Goal: Transaction & Acquisition: Purchase product/service

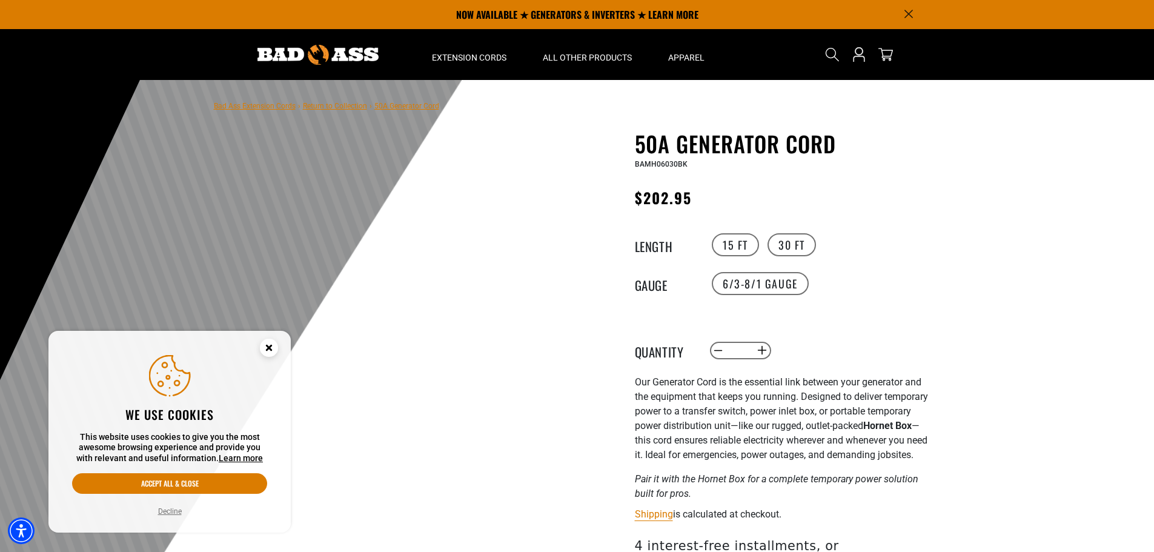
click at [274, 345] on circle "Cookie Consent" at bounding box center [269, 348] width 18 height 18
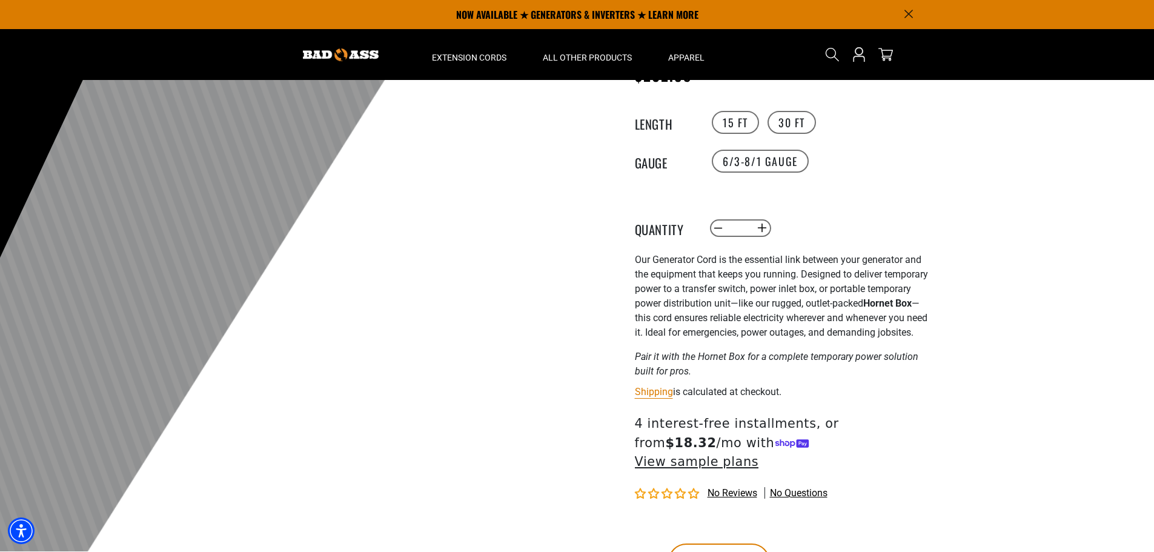
scroll to position [121, 0]
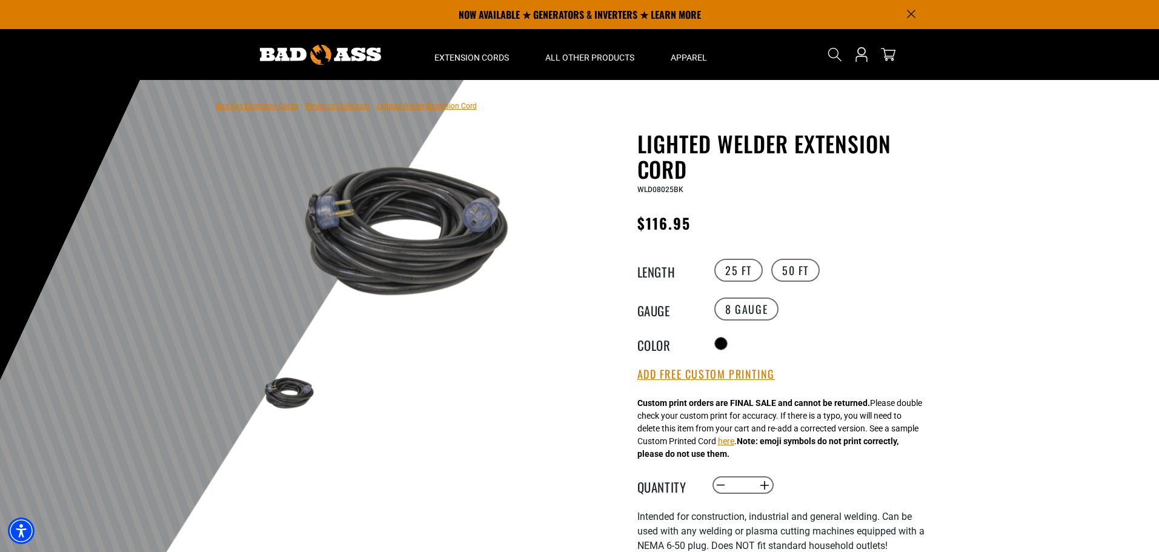
click at [467, 236] on img at bounding box center [398, 230] width 292 height 195
drag, startPoint x: 494, startPoint y: 222, endPoint x: 392, endPoint y: 244, distance: 104.0
click at [393, 244] on img at bounding box center [398, 230] width 292 height 195
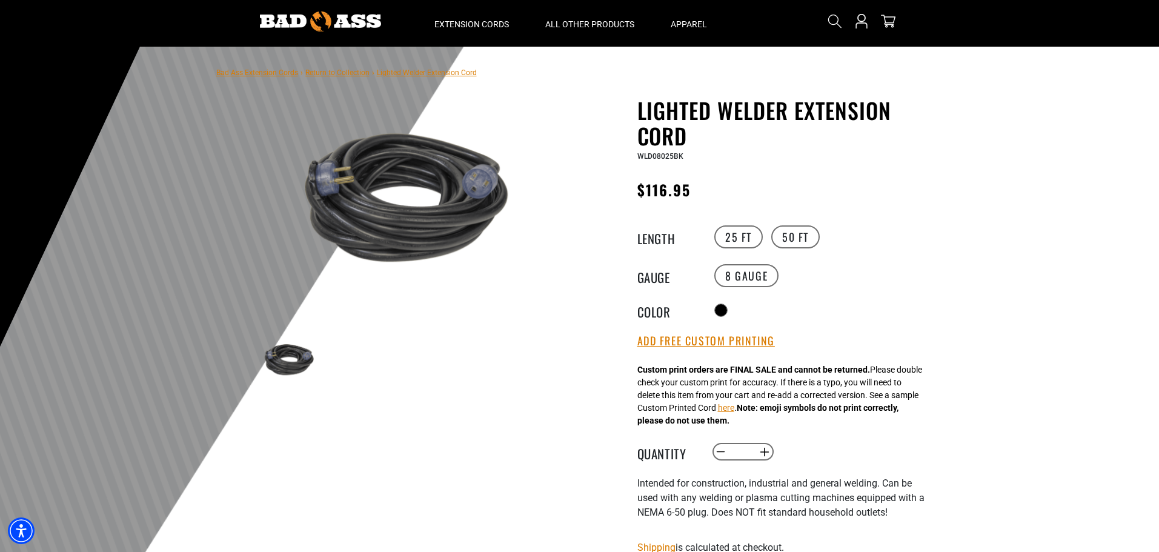
scroll to position [61, 0]
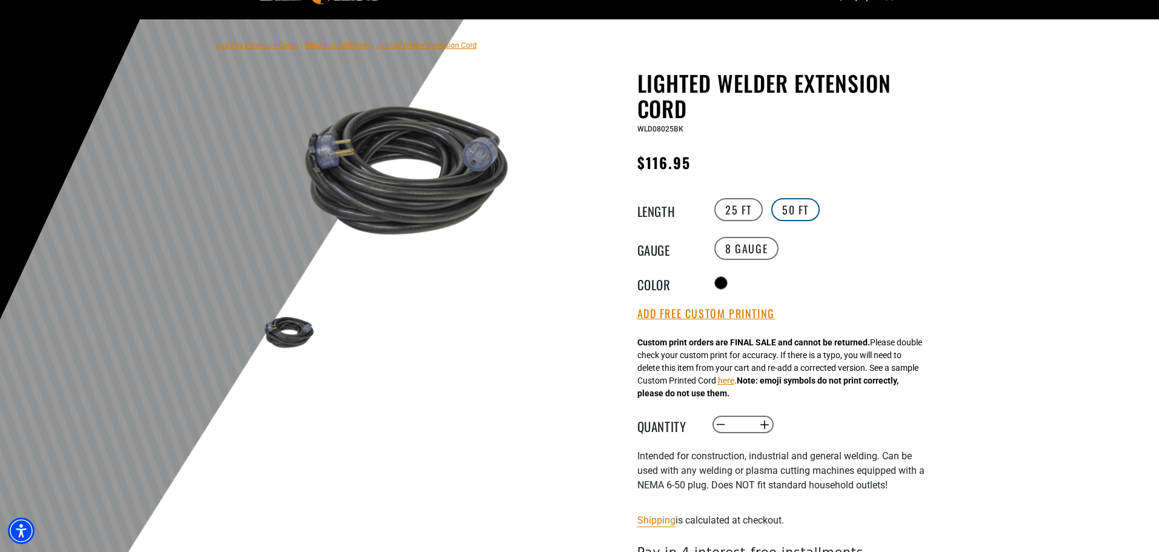
click at [778, 207] on label "50 FT" at bounding box center [795, 209] width 48 height 23
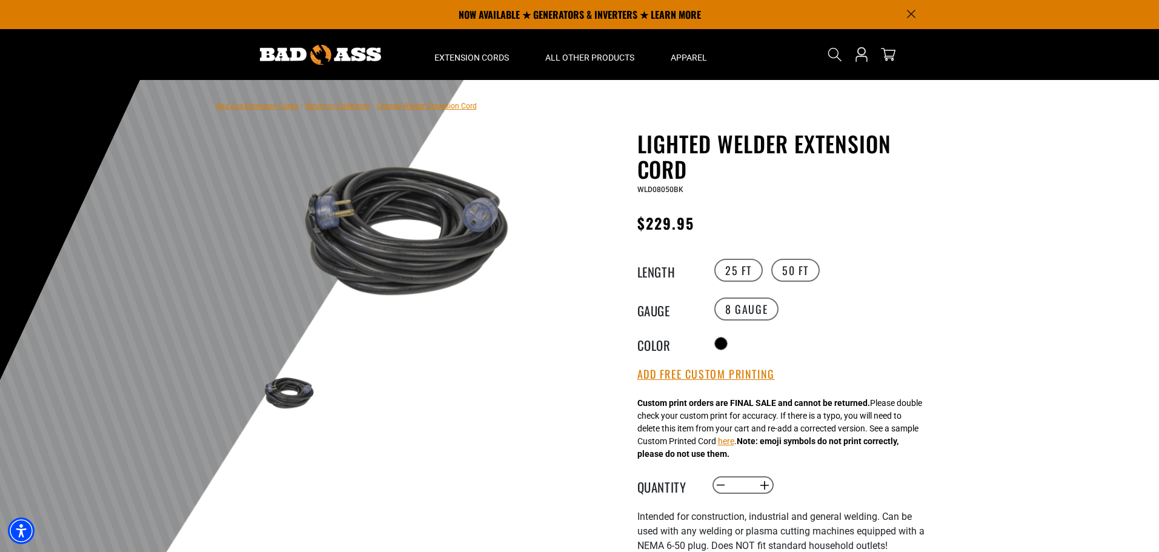
click at [391, 269] on img at bounding box center [398, 230] width 292 height 195
click at [320, 212] on img at bounding box center [398, 230] width 292 height 195
click at [494, 225] on img at bounding box center [398, 230] width 292 height 195
